Goal: Transaction & Acquisition: Subscribe to service/newsletter

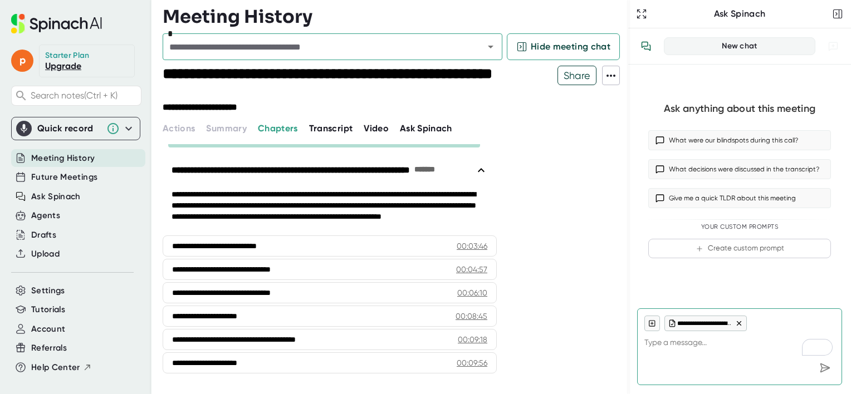
scroll to position [33, 0]
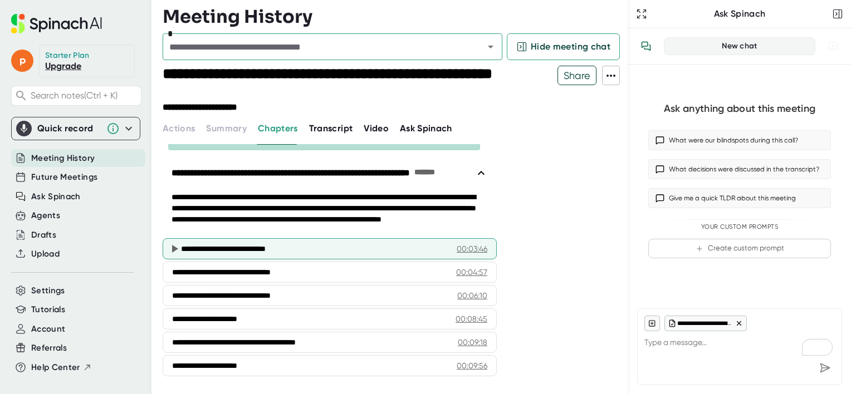
click at [259, 250] on div "**********" at bounding box center [314, 248] width 267 height 11
click at [174, 248] on icon at bounding box center [175, 249] width 6 height 8
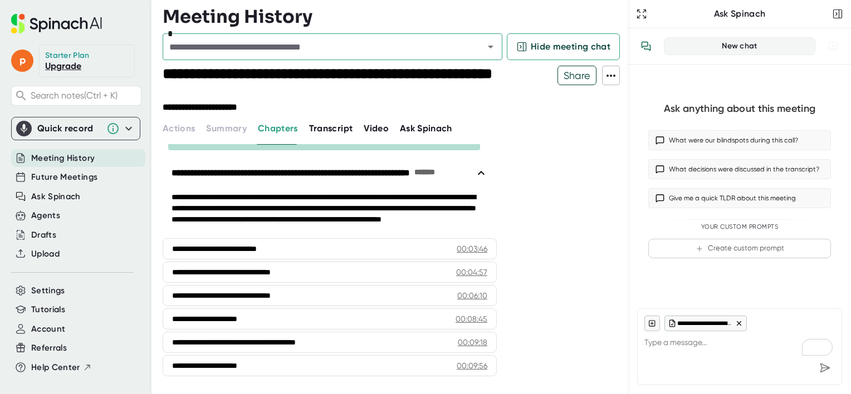
click at [328, 129] on span "Transcript" at bounding box center [331, 128] width 44 height 11
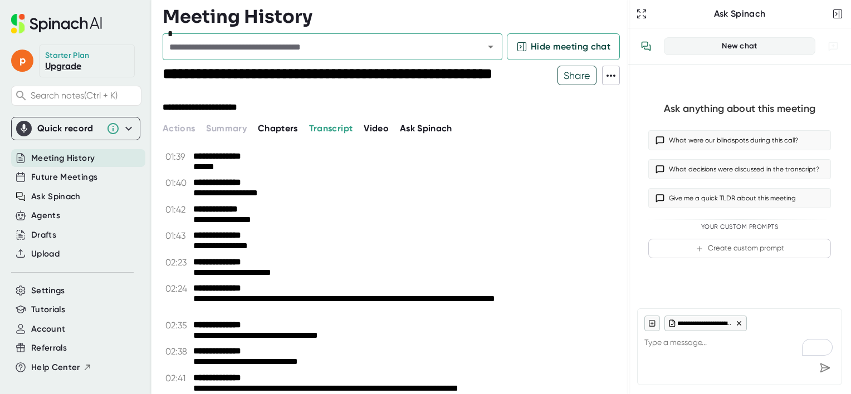
click at [328, 129] on span "Transcript" at bounding box center [331, 128] width 44 height 11
click at [282, 131] on span "Chapters" at bounding box center [278, 128] width 40 height 11
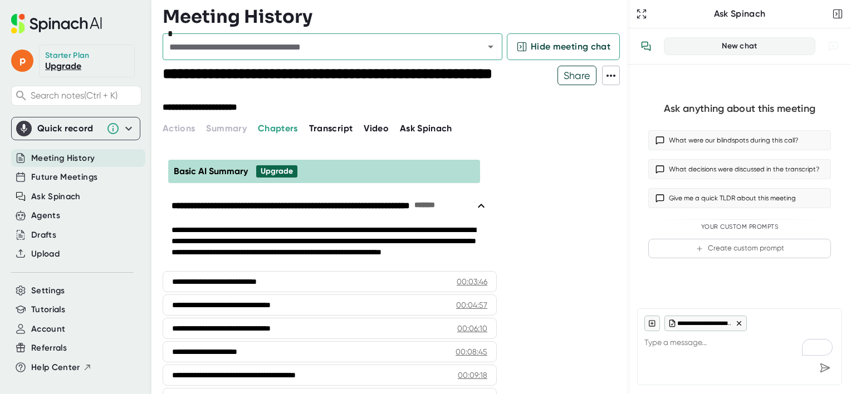
click at [52, 67] on link "Upgrade" at bounding box center [63, 66] width 36 height 11
type textarea "x"
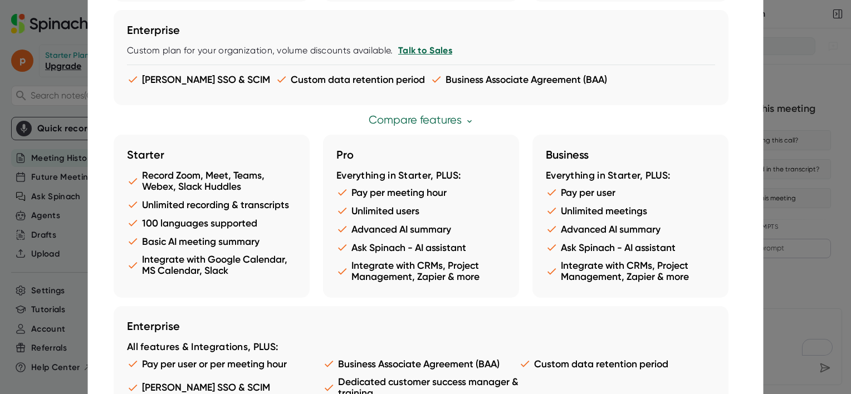
scroll to position [317, 0]
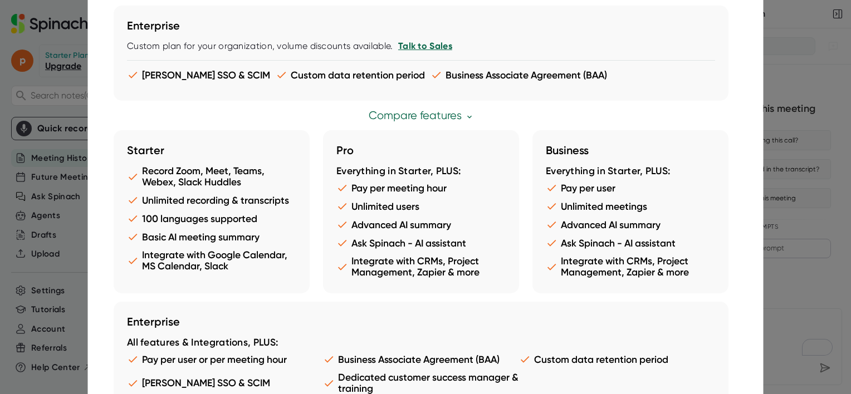
click at [227, 370] on ul "Pay per user or per meeting hour Business Associate Agreement (BAA) Custom data…" at bounding box center [421, 377] width 588 height 47
